Goal: Navigation & Orientation: Find specific page/section

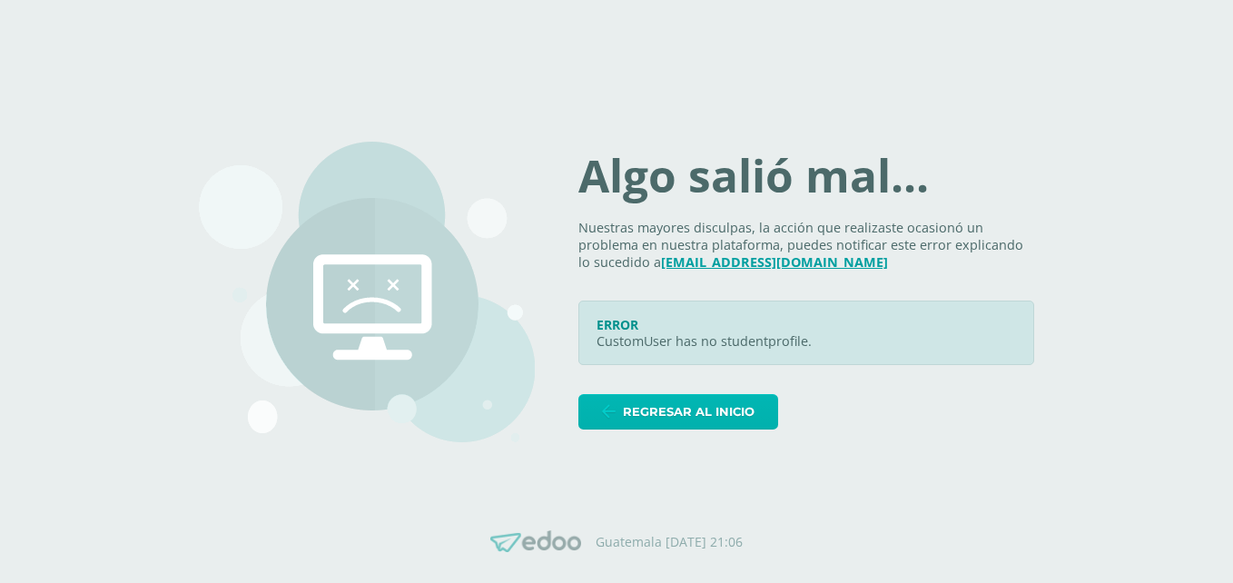
click at [702, 399] on span "Regresar al inicio" at bounding box center [689, 412] width 132 height 34
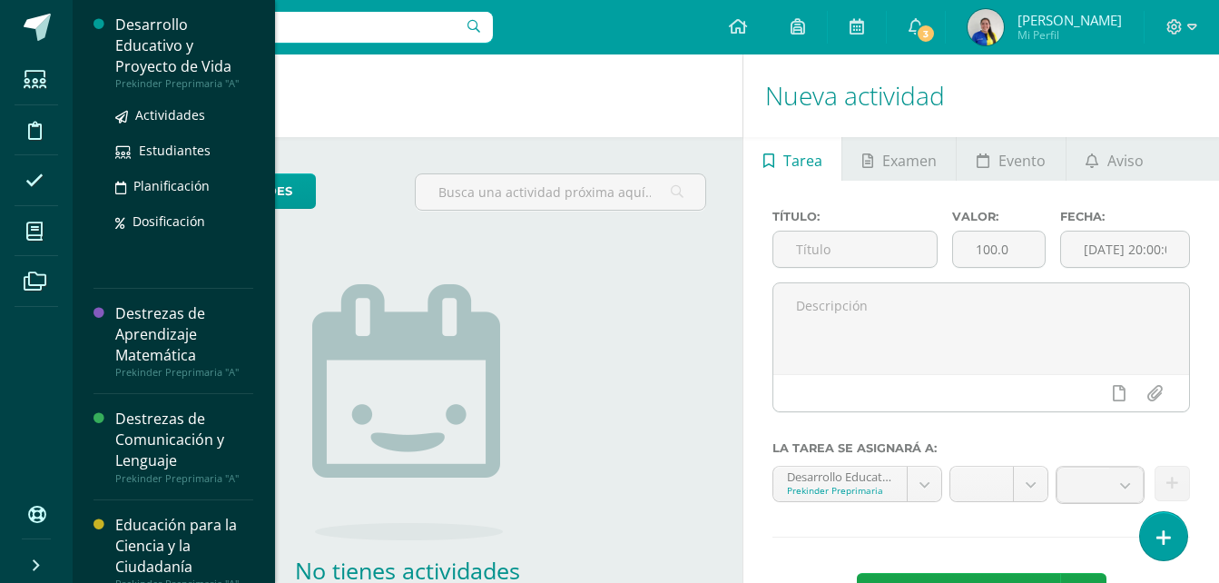
click at [164, 44] on div "Desarrollo Educativo y Proyecto de Vida" at bounding box center [184, 46] width 138 height 63
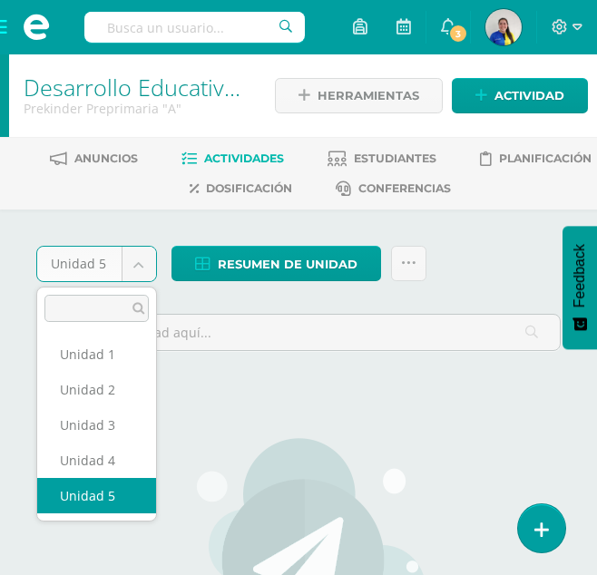
click at [145, 270] on body "Estudiantes Disciplina Asistencia Mis cursos Archivos Soporte Centro de ayuda Ú…" at bounding box center [298, 439] width 597 height 878
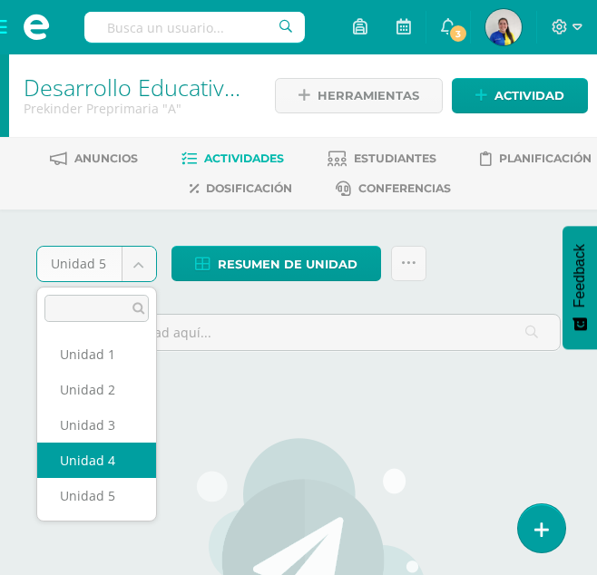
select select "Unidad 4"
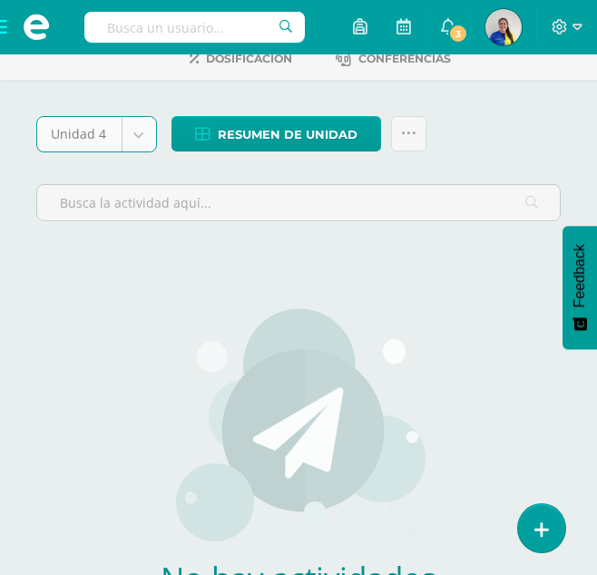
scroll to position [133, 0]
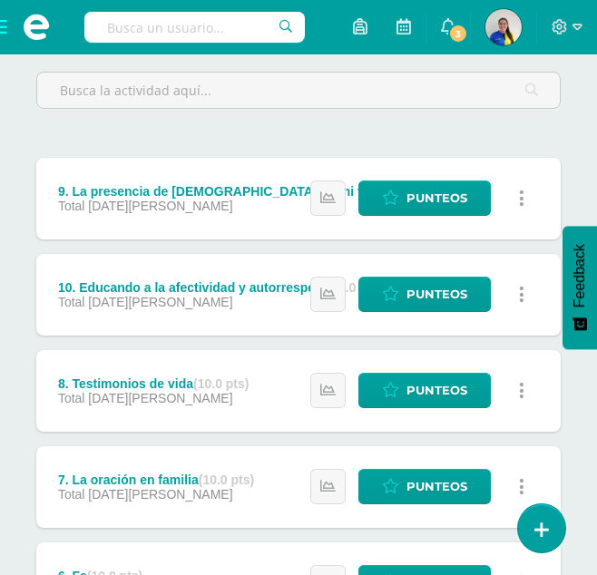
scroll to position [119, 0]
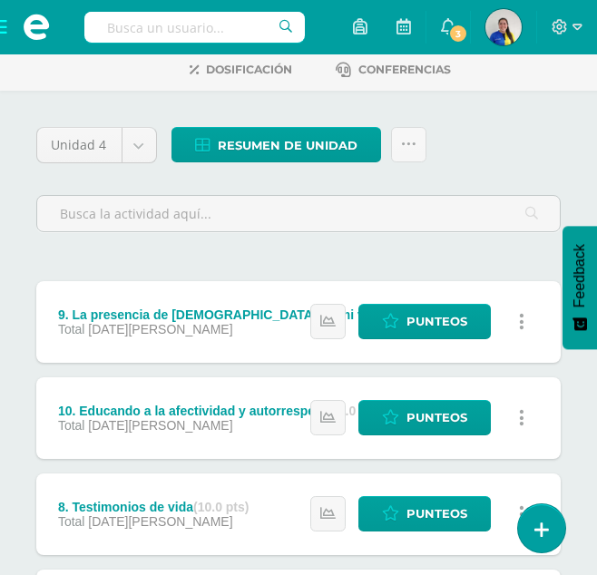
click at [5, 32] on span at bounding box center [36, 27] width 73 height 54
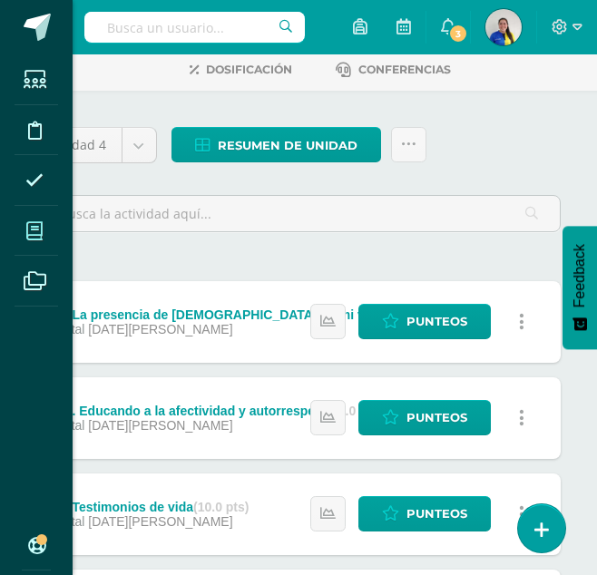
click at [37, 230] on icon at bounding box center [34, 231] width 16 height 18
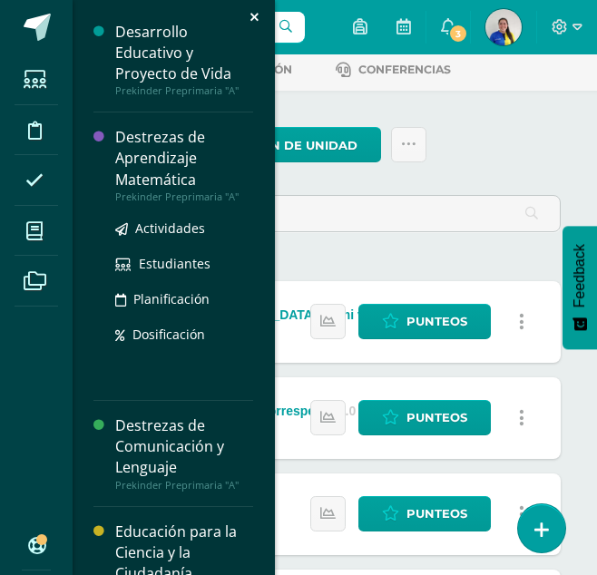
click at [138, 151] on div "Destrezas de Aprendizaje Matemática" at bounding box center [184, 158] width 138 height 63
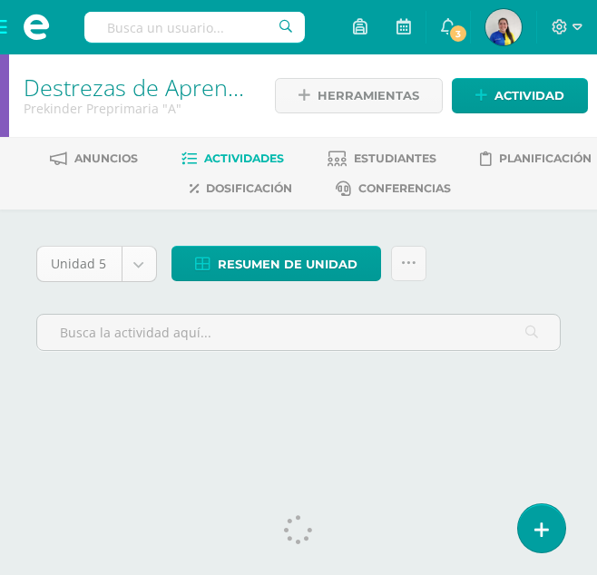
click at [129, 267] on body "Estudiantes Disciplina Asistencia Mis cursos Archivos Soporte Centro de ayuda Ú…" at bounding box center [298, 218] width 597 height 437
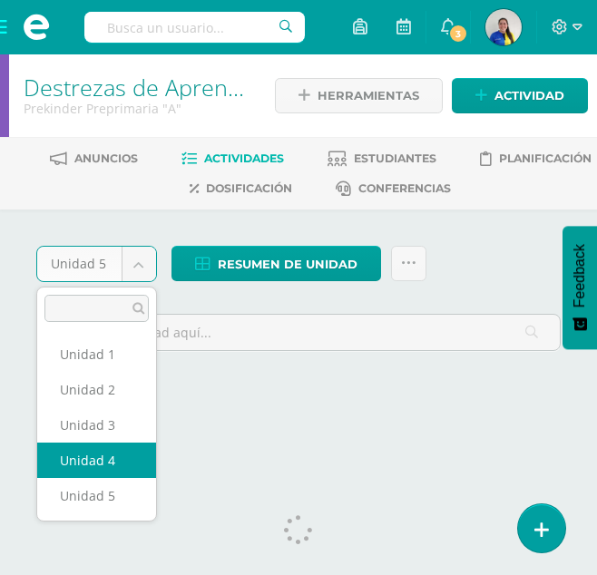
select select "Unidad 4"
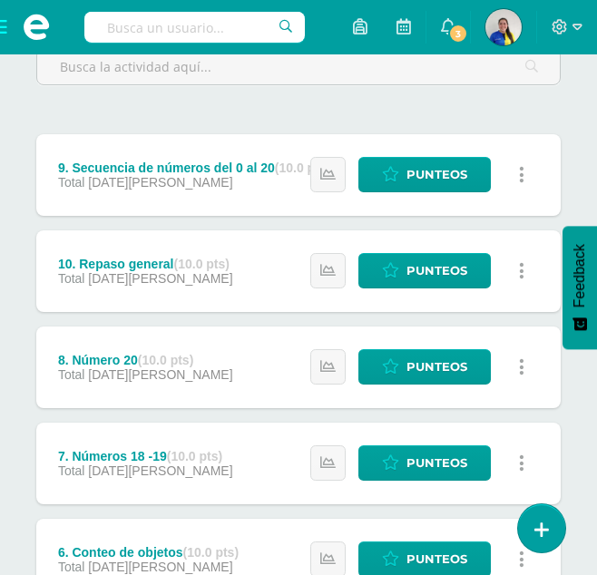
scroll to position [265, 0]
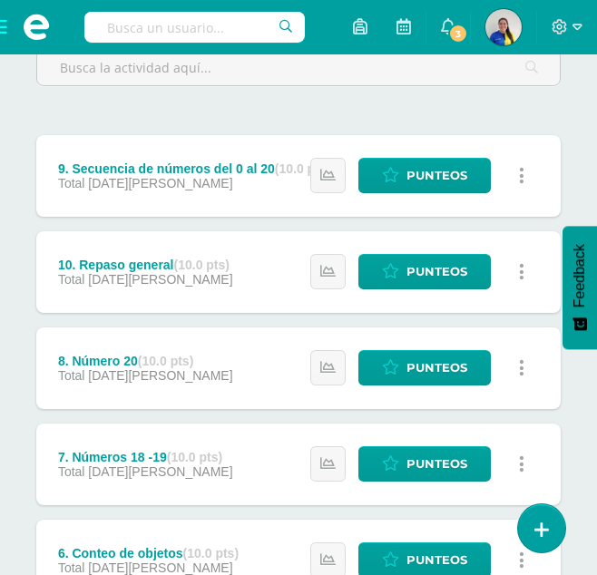
click at [3, 29] on span at bounding box center [36, 27] width 73 height 54
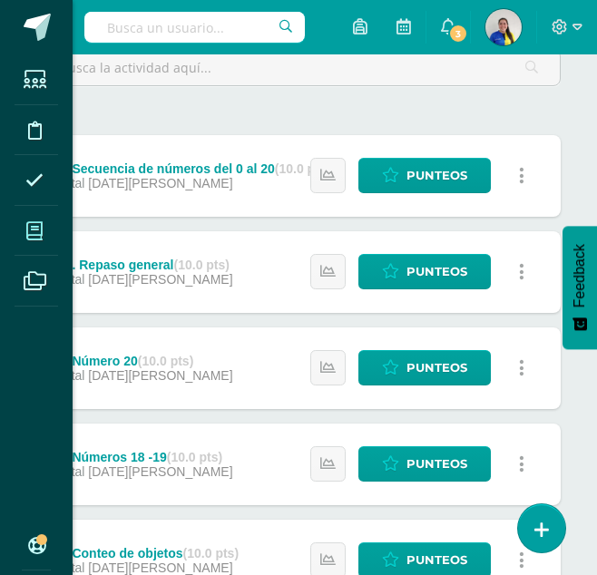
click at [42, 233] on icon at bounding box center [34, 231] width 16 height 18
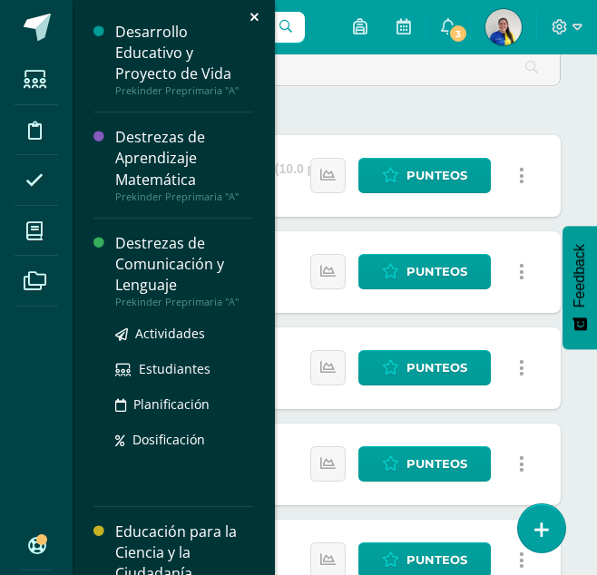
click at [146, 248] on div "Destrezas de Comunicación y Lenguaje" at bounding box center [184, 264] width 138 height 63
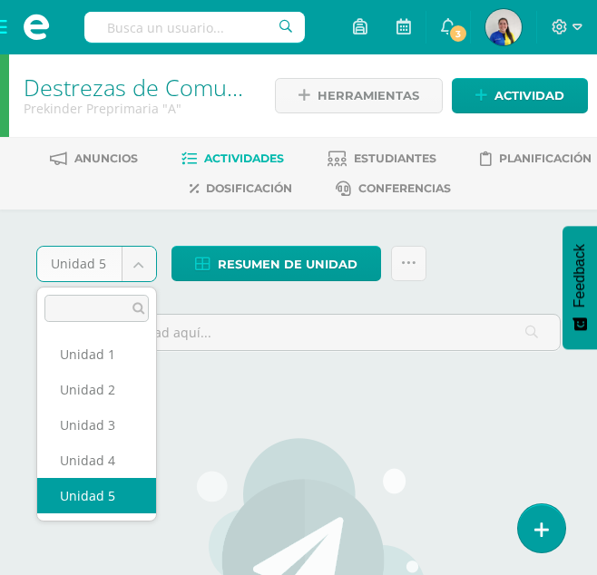
click at [138, 269] on body "Estudiantes Disciplina Asistencia Mis cursos Archivos Soporte Centro de ayuda Ú…" at bounding box center [298, 439] width 597 height 878
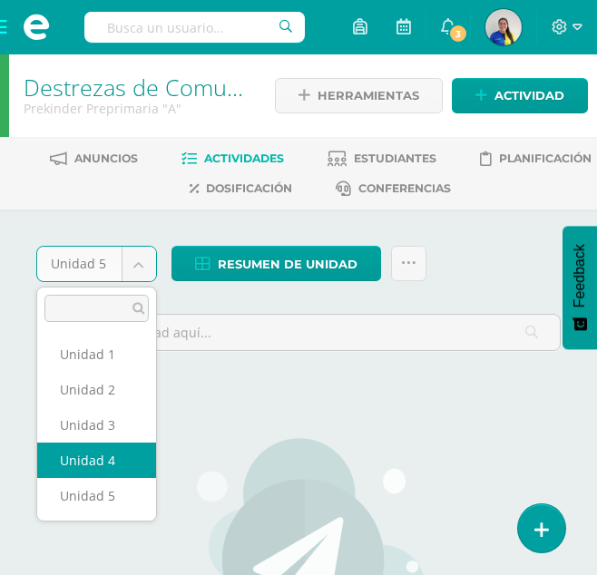
select select "Unidad 4"
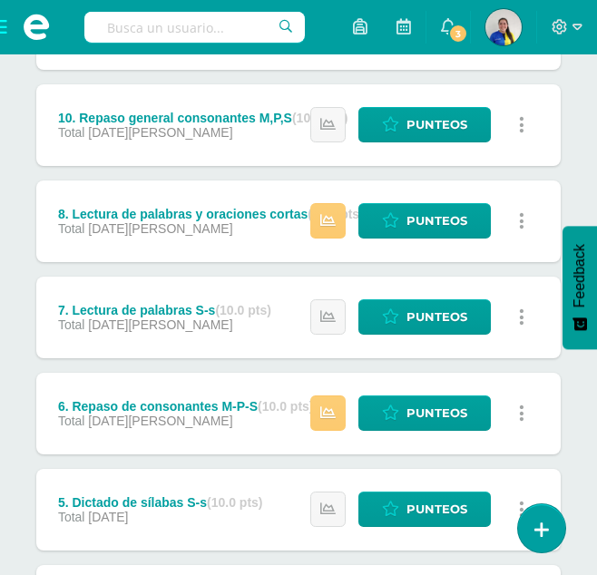
scroll to position [376, 0]
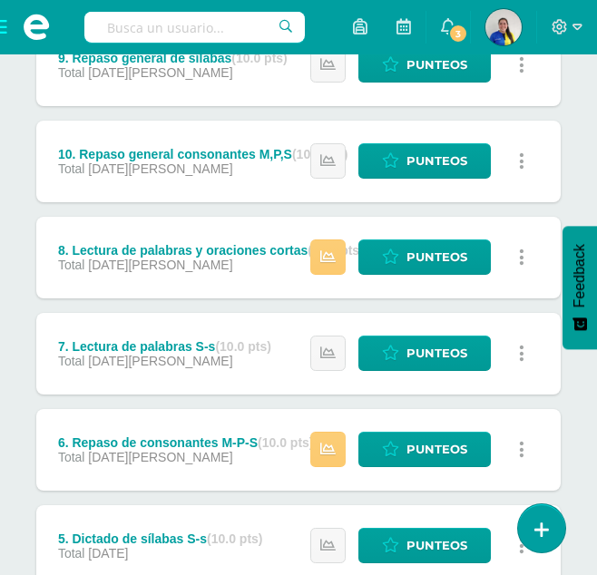
click at [3, 30] on span at bounding box center [36, 27] width 73 height 54
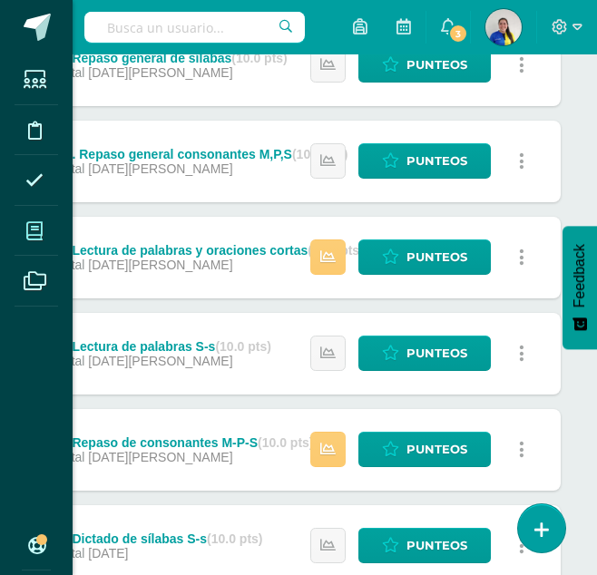
click at [44, 219] on span at bounding box center [35, 231] width 41 height 41
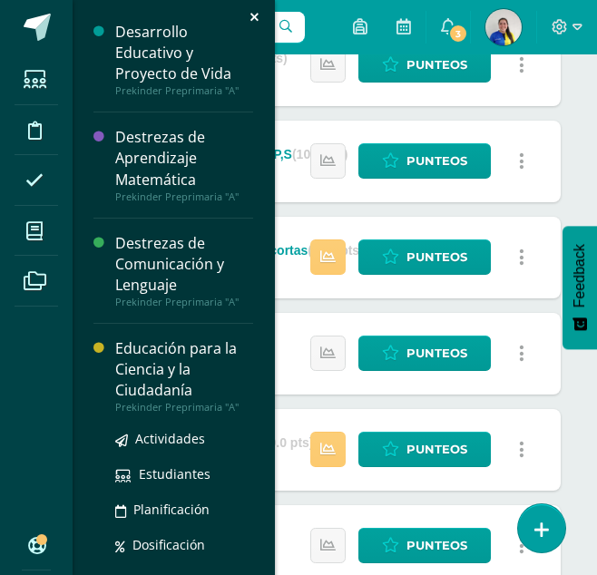
click at [142, 374] on div "Educación para la Ciencia y la Ciudadanía" at bounding box center [184, 370] width 138 height 63
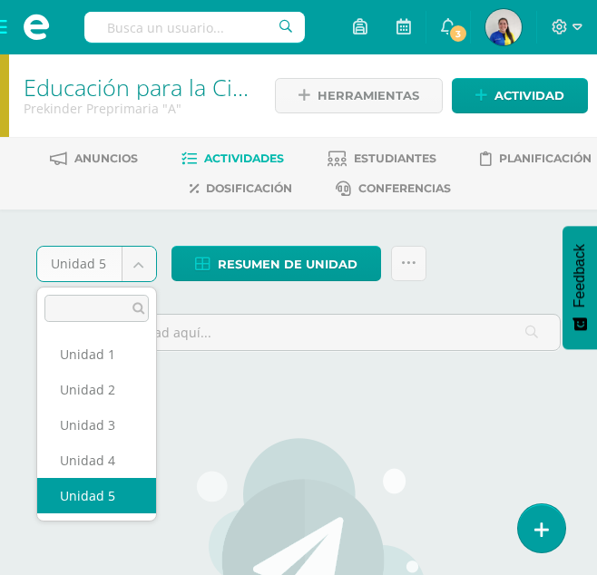
click at [139, 269] on body "Estudiantes Disciplina Asistencia Mis cursos Archivos Soporte Centro de ayuda Ú…" at bounding box center [298, 439] width 597 height 878
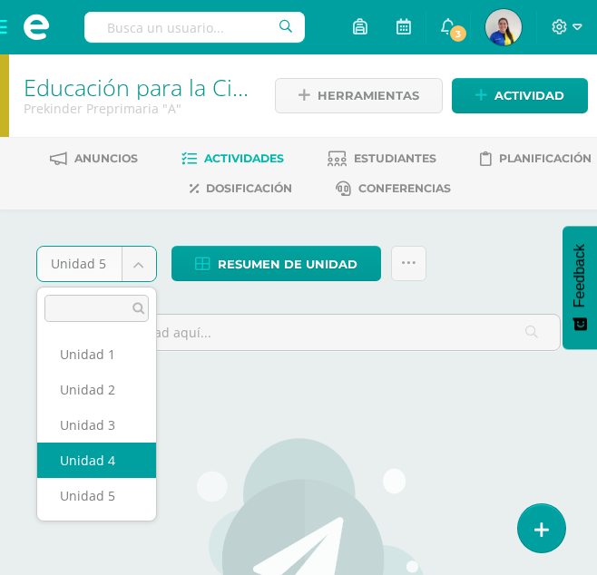
select select "Unidad 4"
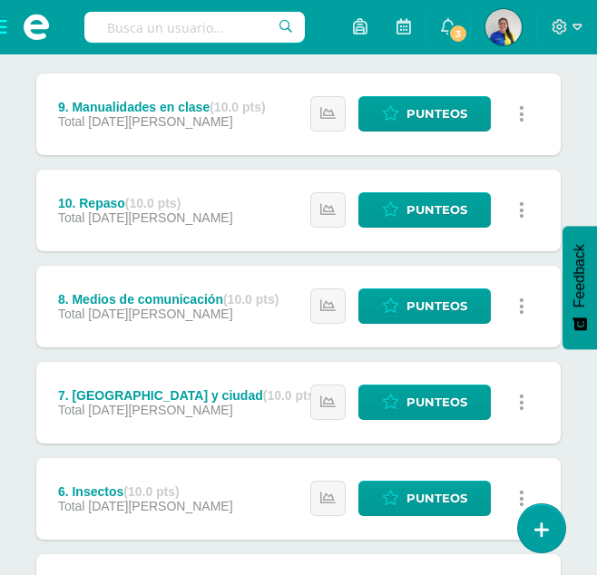
scroll to position [325, 0]
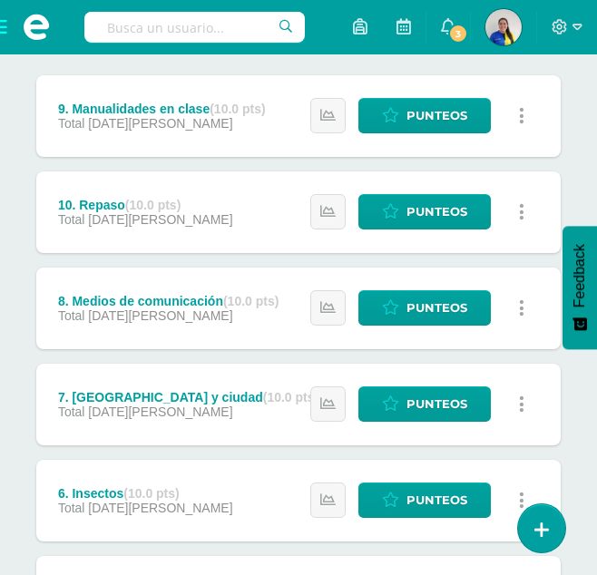
click at [6, 34] on span at bounding box center [36, 27] width 73 height 54
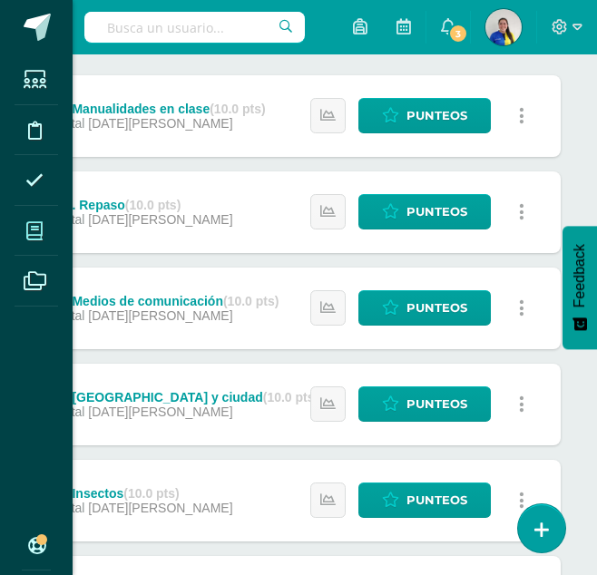
click at [34, 220] on span at bounding box center [35, 231] width 41 height 41
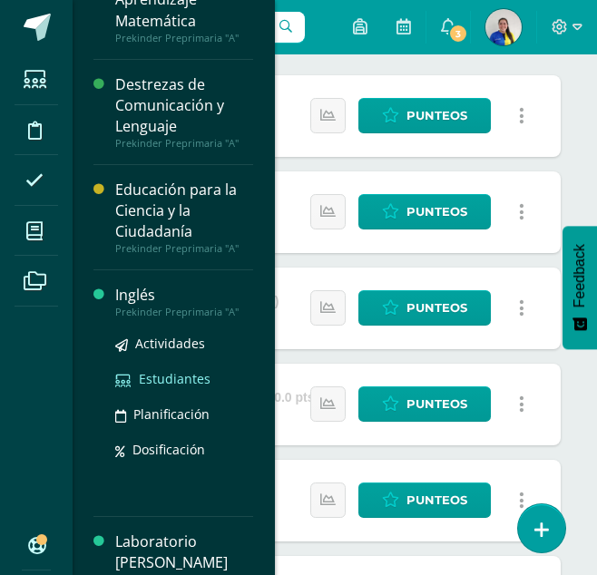
scroll to position [248, 0]
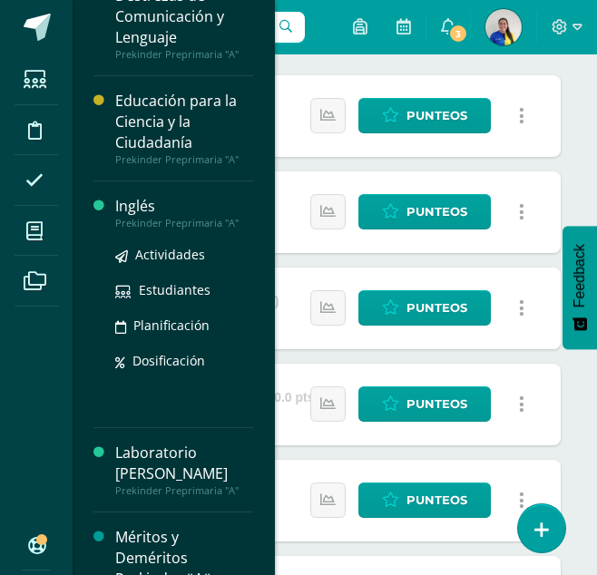
click at [138, 221] on div "Prekinder Preprimaria "A"" at bounding box center [184, 223] width 138 height 13
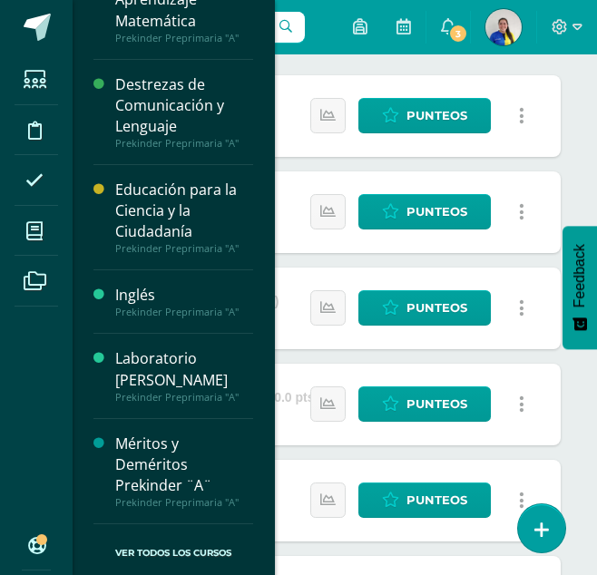
scroll to position [159, 0]
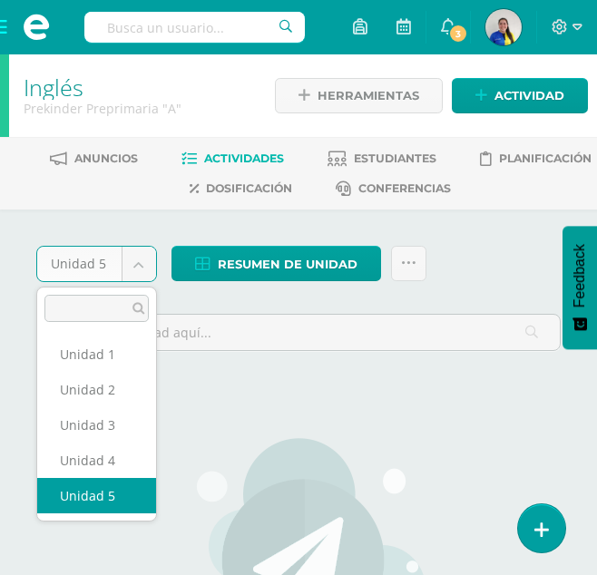
click at [148, 272] on body "Estudiantes Disciplina Asistencia Mis cursos Archivos Soporte Centro de ayuda Ú…" at bounding box center [298, 439] width 597 height 878
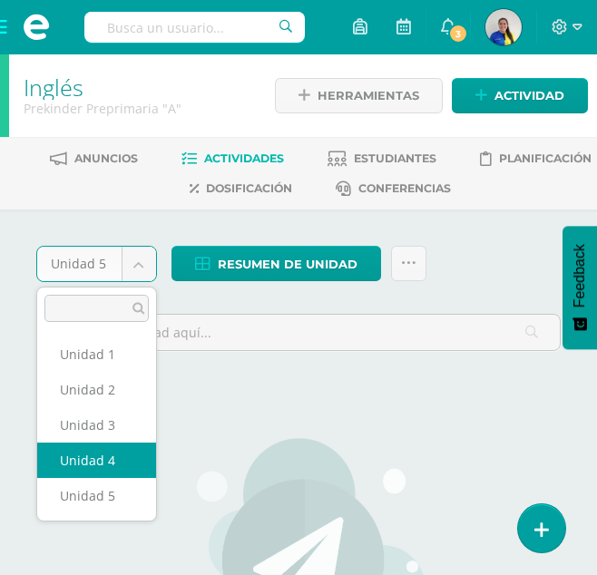
select select "Unidad 4"
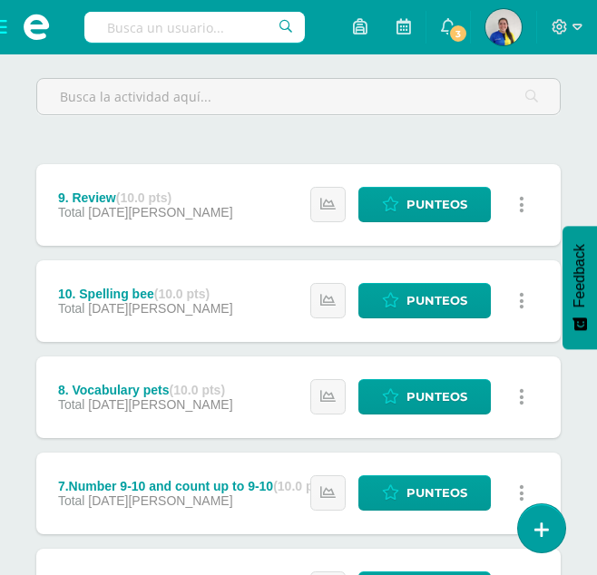
scroll to position [235, 0]
